Goal: Transaction & Acquisition: Purchase product/service

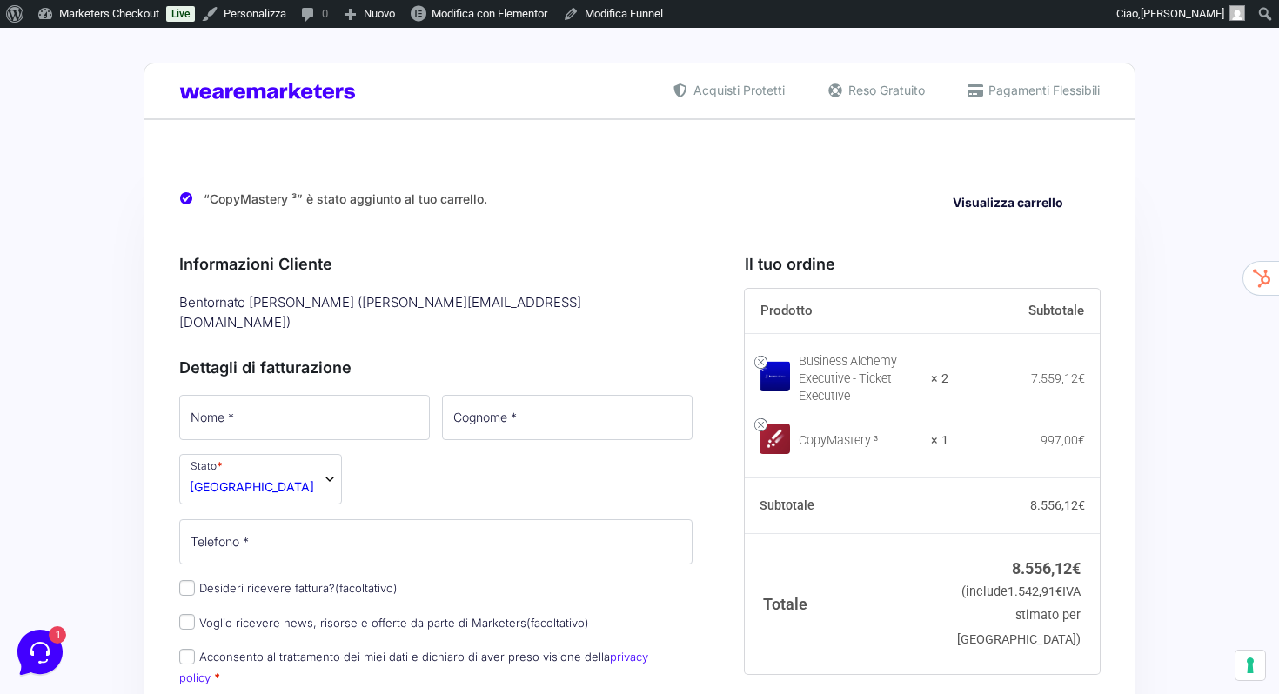
scroll to position [1, 0]
click at [759, 360] on link at bounding box center [760, 361] width 13 height 13
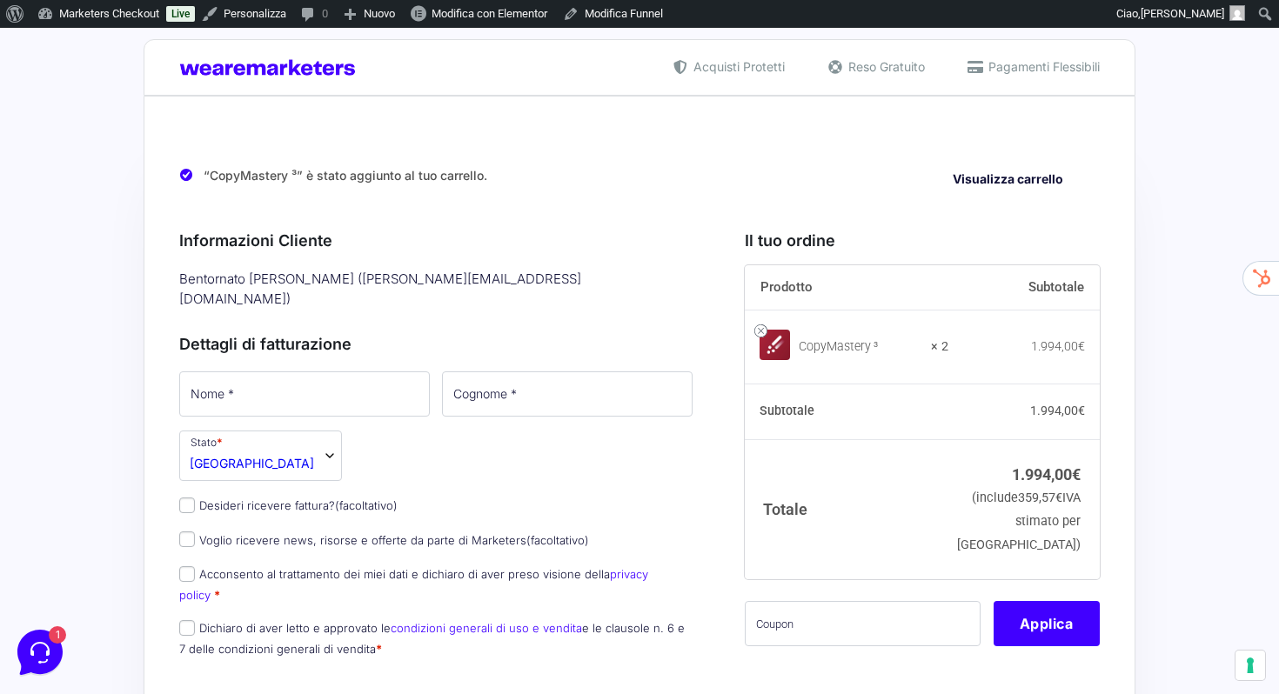
scroll to position [26, 0]
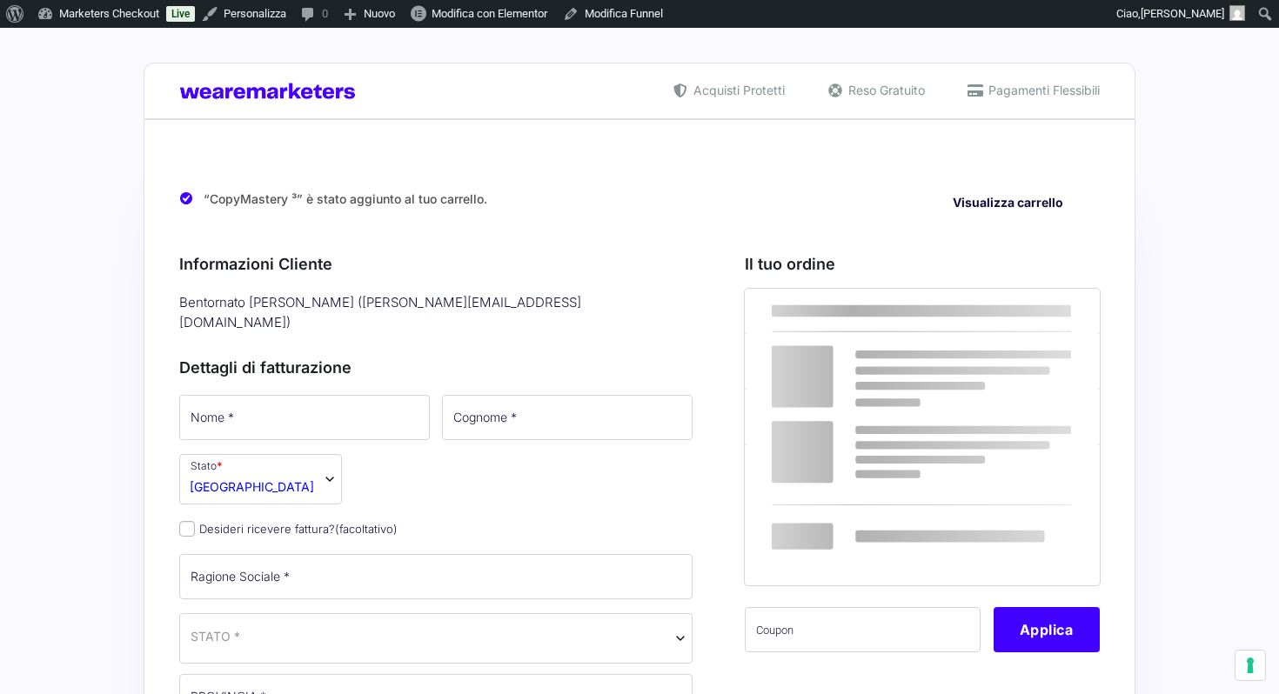
select select
